Goal: Information Seeking & Learning: Learn about a topic

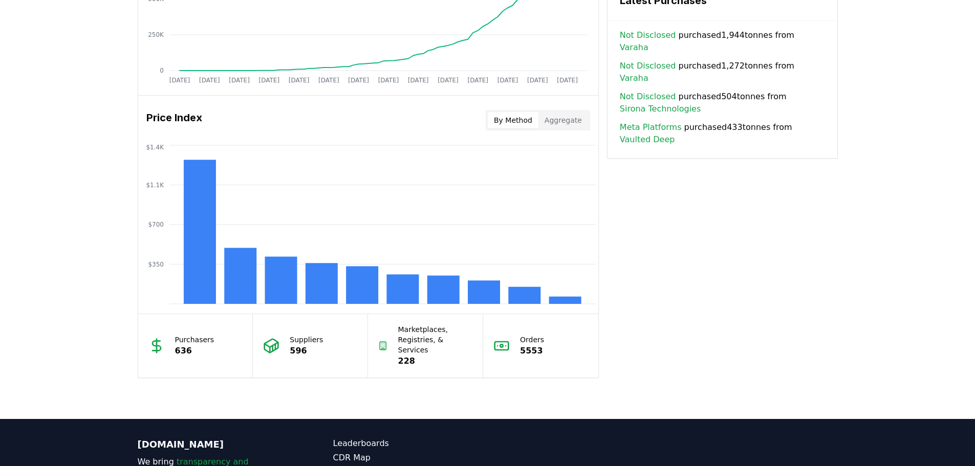
scroll to position [768, 0]
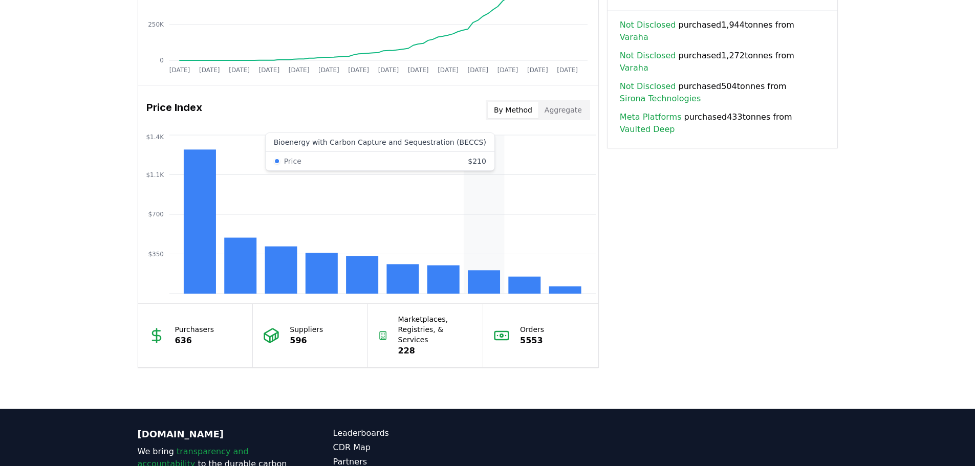
click at [499, 280] on rect at bounding box center [484, 282] width 32 height 24
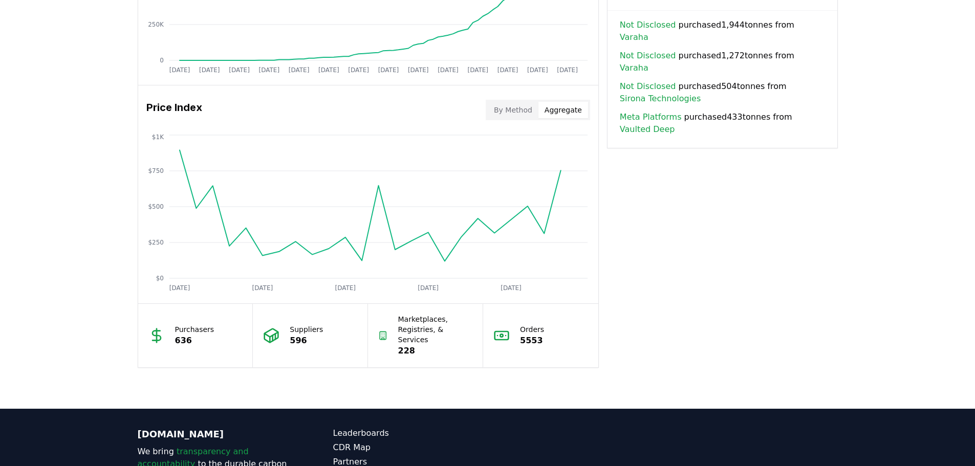
click at [554, 109] on button "Aggregate" at bounding box center [564, 110] width 50 height 16
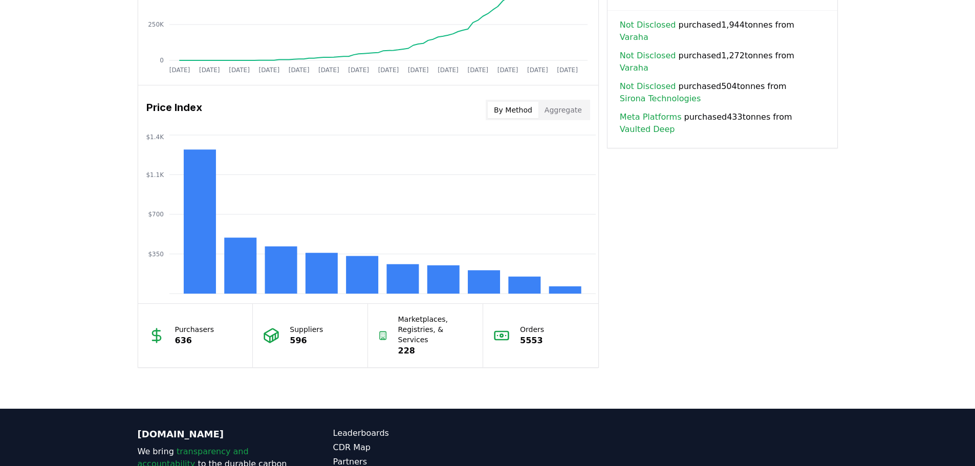
click at [510, 113] on button "By Method" at bounding box center [513, 110] width 51 height 16
click at [249, 264] on rect at bounding box center [240, 266] width 32 height 56
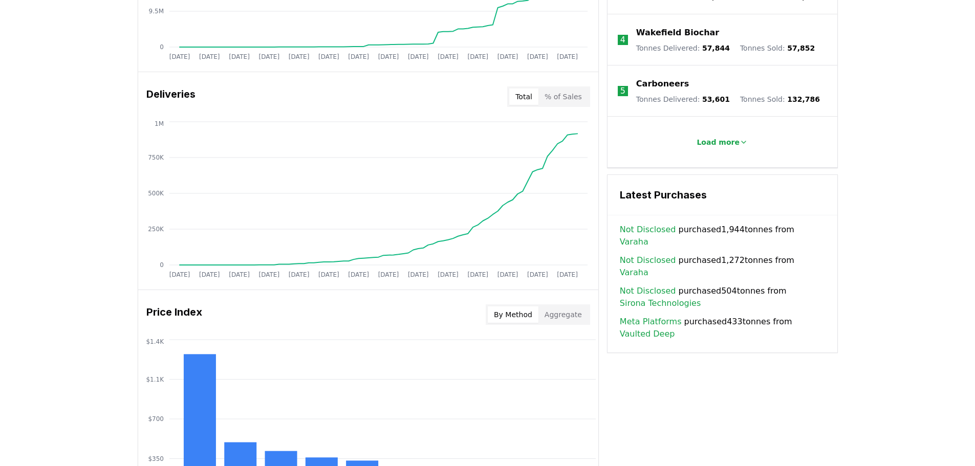
scroll to position [819, 0]
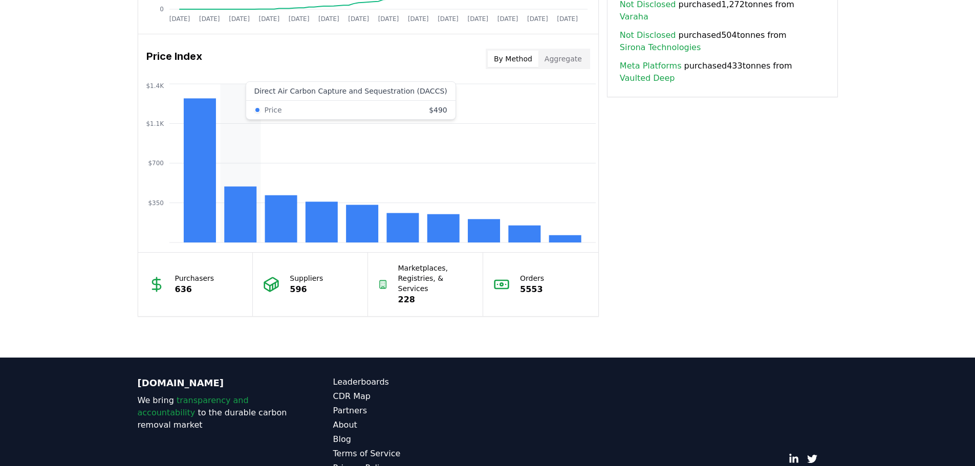
click at [228, 208] on rect at bounding box center [240, 215] width 32 height 56
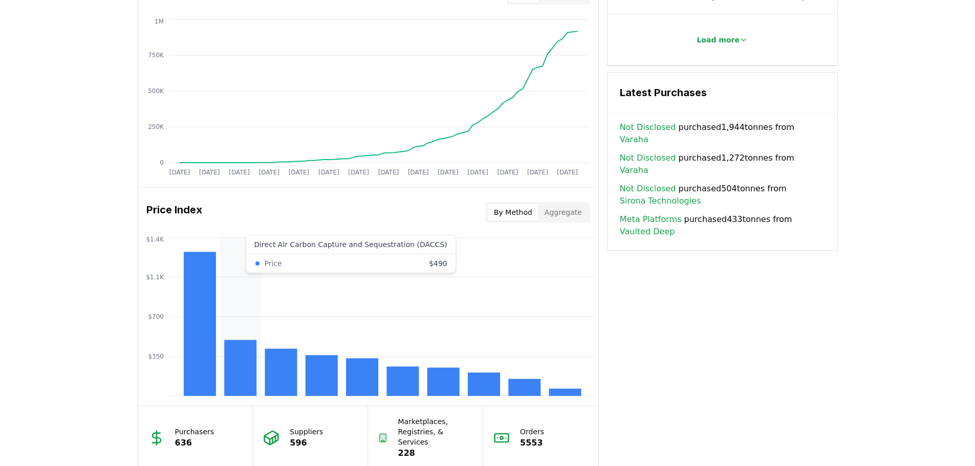
scroll to position [850, 0]
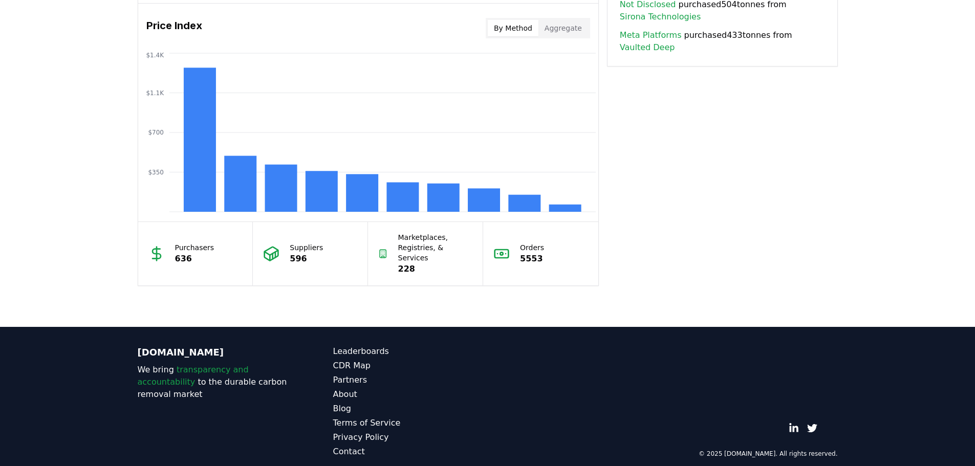
click at [174, 20] on h3 "Price Index" at bounding box center [174, 28] width 56 height 20
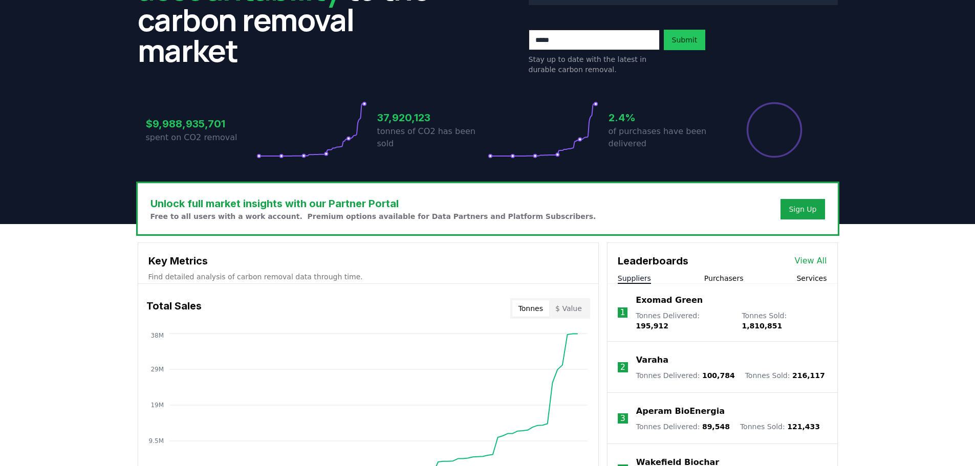
scroll to position [0, 0]
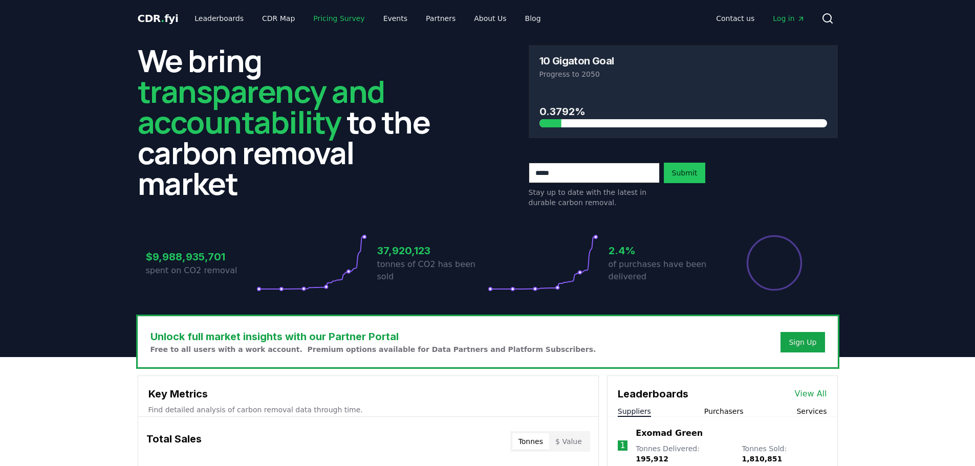
click at [338, 22] on link "Pricing Survey" at bounding box center [339, 18] width 68 height 18
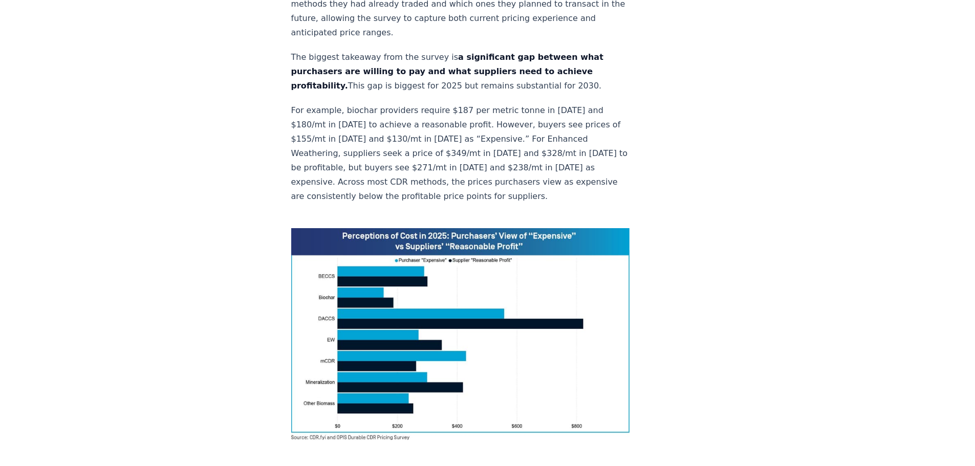
scroll to position [666, 0]
